Goal: Task Accomplishment & Management: Use online tool/utility

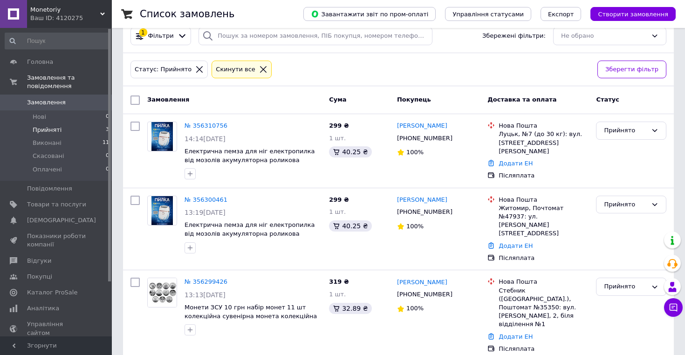
scroll to position [17, 0]
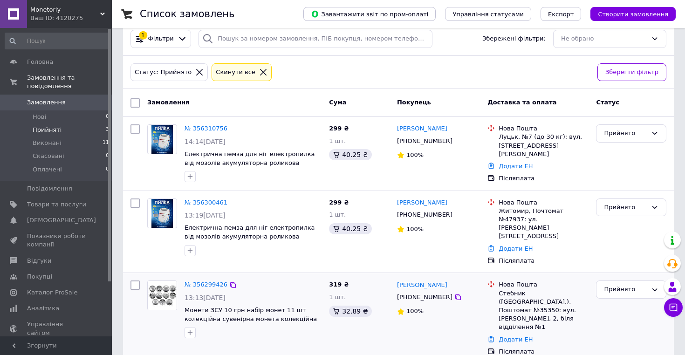
click at [418, 291] on div "[PHONE_NUMBER]" at bounding box center [424, 297] width 59 height 12
copy div "380972125434"
click at [505, 336] on link "Додати ЕН" at bounding box center [515, 339] width 34 height 7
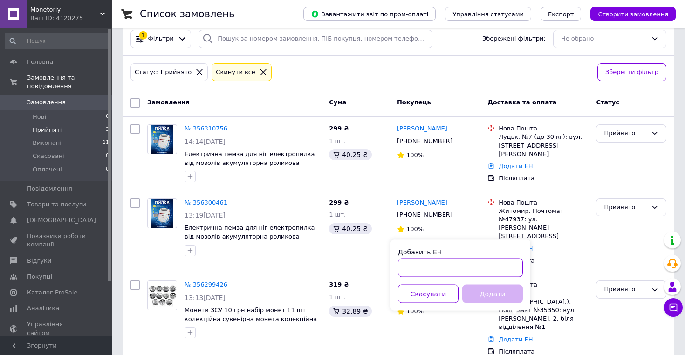
click at [470, 273] on input "Добавить ЕН" at bounding box center [460, 268] width 125 height 19
paste input "59001432267554"
type input "59001432267554"
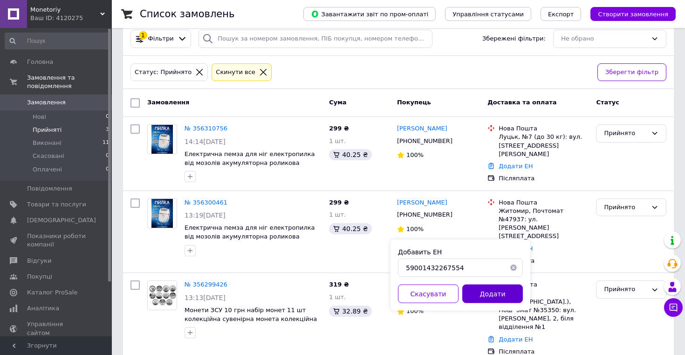
click at [477, 288] on button "Додати" at bounding box center [492, 294] width 61 height 19
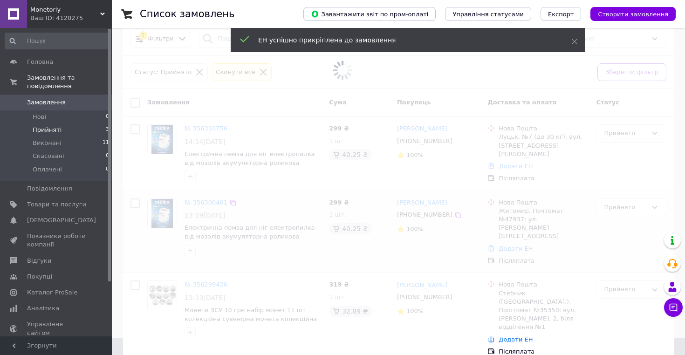
click at [429, 215] on span at bounding box center [342, 160] width 685 height 355
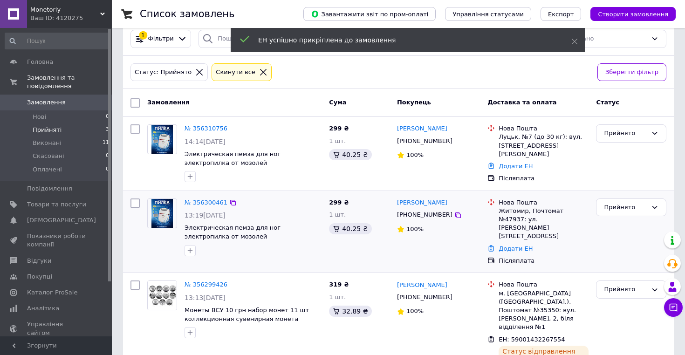
click at [430, 213] on div "[PHONE_NUMBER]" at bounding box center [424, 215] width 59 height 12
copy div "380674125557"
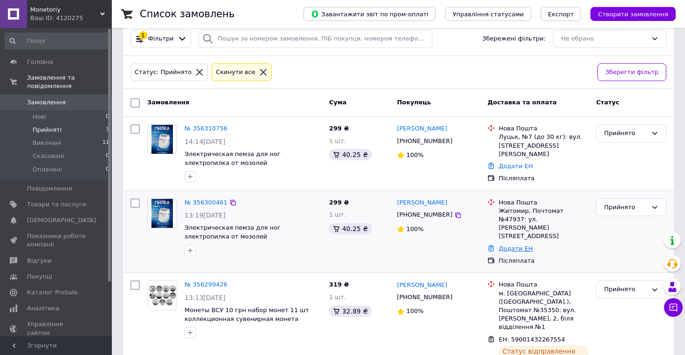
click at [508, 245] on link "Додати ЕН" at bounding box center [515, 248] width 34 height 7
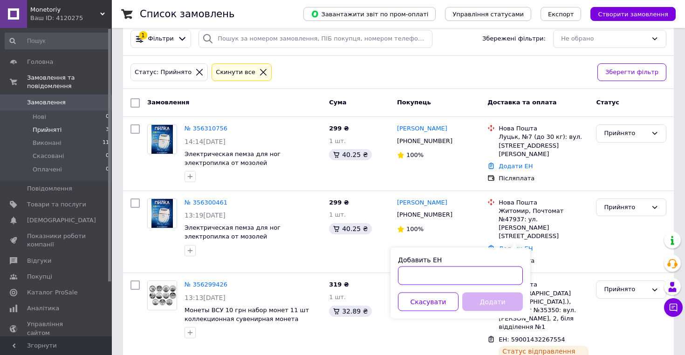
click at [435, 268] on input "Добавить ЕН" at bounding box center [460, 275] width 125 height 19
paste input "59001432266857"
type input "59001432266857"
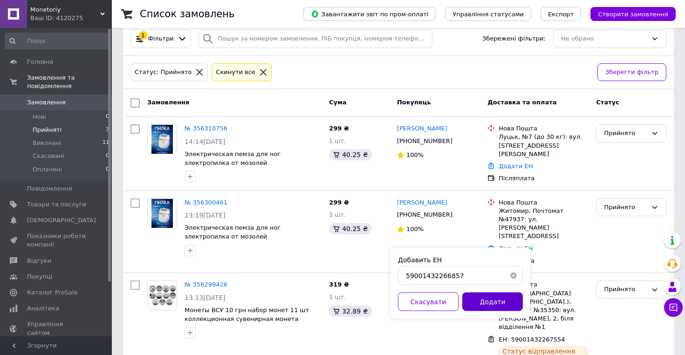
click at [490, 300] on button "Додати" at bounding box center [492, 302] width 61 height 19
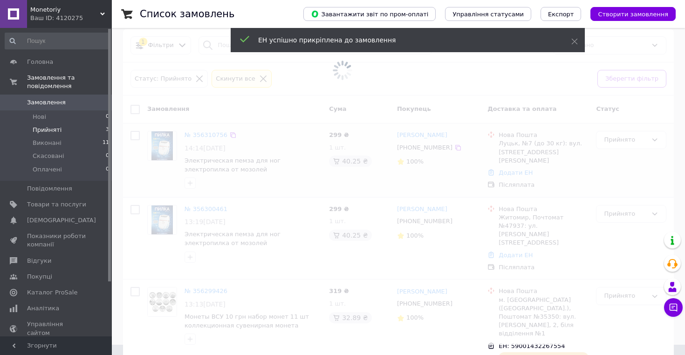
scroll to position [10, 0]
